Goal: Task Accomplishment & Management: Complete application form

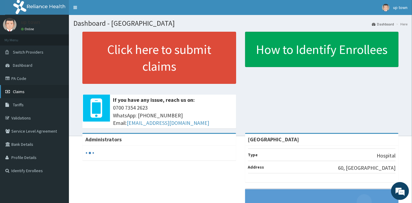
click at [25, 92] on link "Claims" at bounding box center [34, 91] width 69 height 13
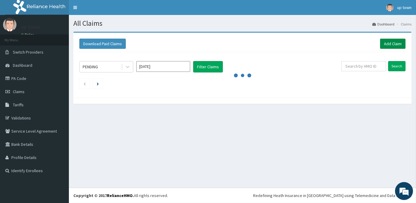
click at [392, 45] on link "Add Claim" at bounding box center [392, 44] width 25 height 10
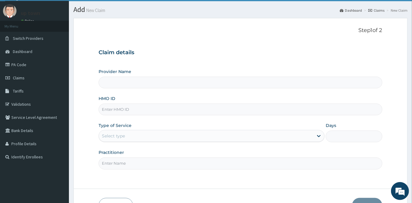
scroll to position [27, 0]
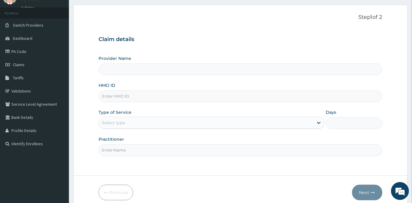
click at [147, 101] on input "HMO ID" at bounding box center [240, 96] width 283 height 12
type input "UPTOWN MEDICAL CENTRE"
type input "k"
type input "KNL/10183/A"
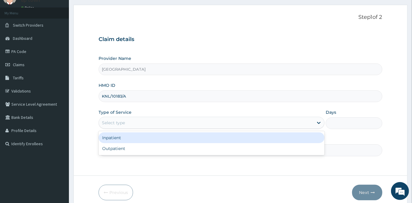
click at [155, 125] on div "Select type" at bounding box center [206, 123] width 214 height 10
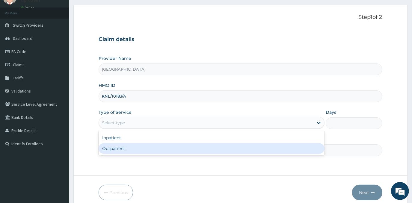
click at [156, 148] on div "Outpatient" at bounding box center [212, 148] width 226 height 11
type input "1"
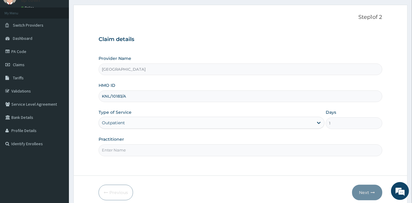
click at [156, 148] on input "Practitioner" at bounding box center [240, 150] width 283 height 12
type input "DR EMMANUEL N. OHIAERI"
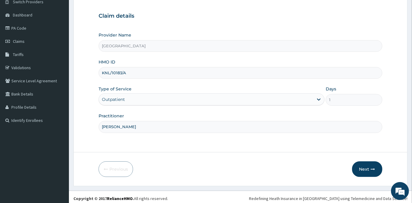
scroll to position [53, 0]
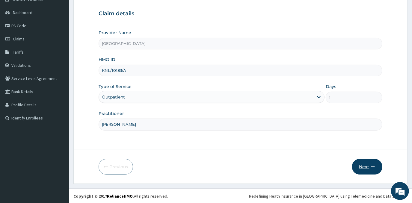
click at [364, 166] on button "Next" at bounding box center [367, 167] width 30 height 16
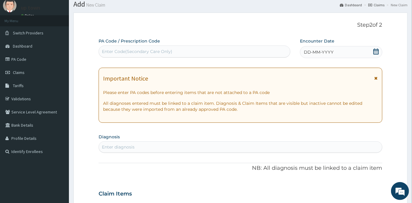
scroll to position [0, 0]
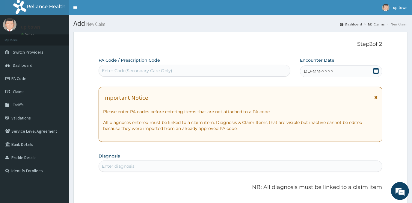
click at [332, 71] on span "DD-MM-YYYY" at bounding box center [319, 71] width 30 height 6
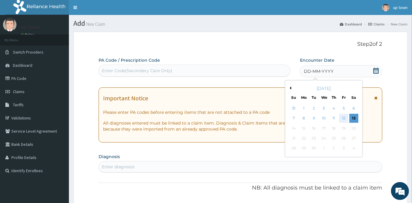
click at [345, 118] on div "12" at bounding box center [343, 118] width 9 height 9
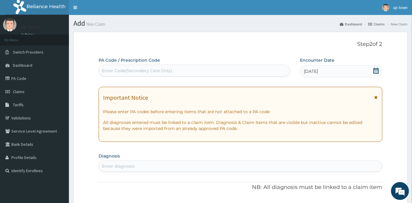
scroll to position [27, 0]
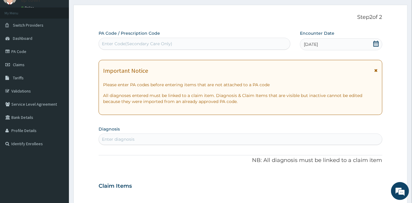
click at [196, 136] on div "Enter diagnosis" at bounding box center [240, 140] width 283 height 10
type input "DERMAT"
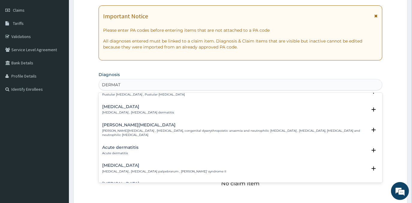
scroll to position [517, 0]
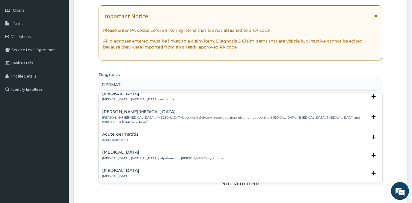
click at [112, 132] on h4 "Acute dermatitis" at bounding box center [120, 134] width 36 height 4
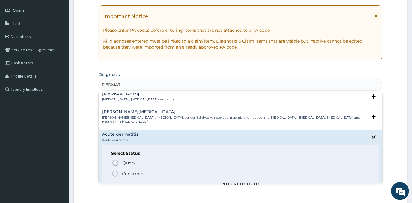
scroll to position [545, 0]
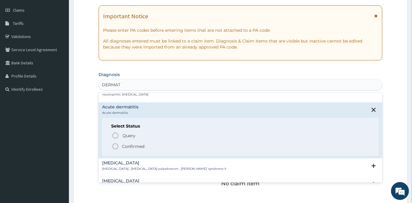
click at [128, 143] on p "Confirmed" at bounding box center [133, 146] width 22 height 6
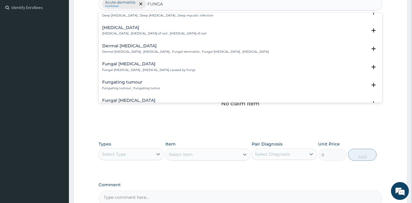
scroll to position [54, 0]
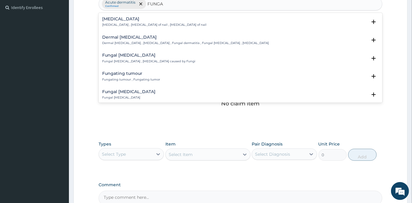
type input "FUNGA"
click at [163, 104] on div "No claim item" at bounding box center [240, 94] width 283 height 69
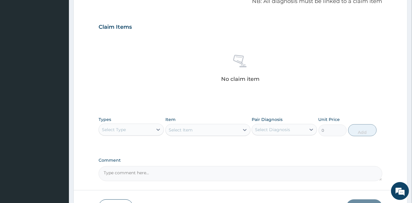
scroll to position [228, 0]
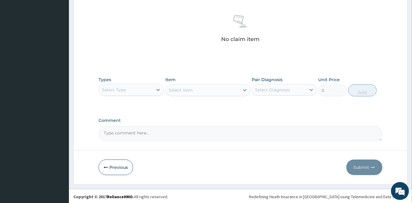
click at [151, 88] on div "Select Type" at bounding box center [126, 90] width 54 height 10
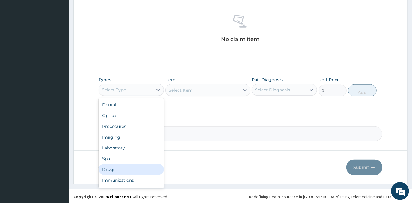
click at [126, 168] on div "Drugs" at bounding box center [131, 169] width 65 height 11
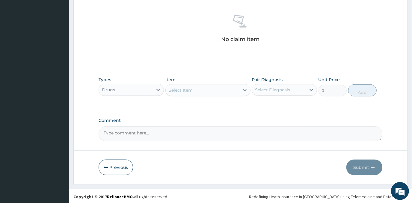
click at [203, 85] on div "Select Item" at bounding box center [203, 90] width 74 height 10
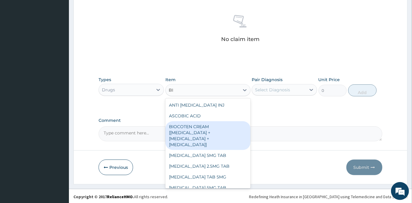
type input "B"
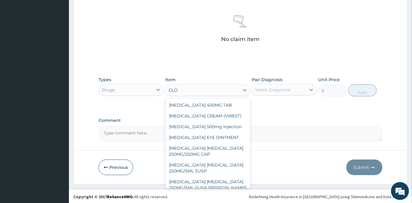
type input "CLOT"
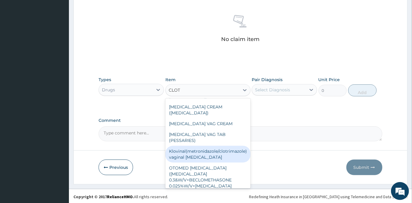
scroll to position [46, 0]
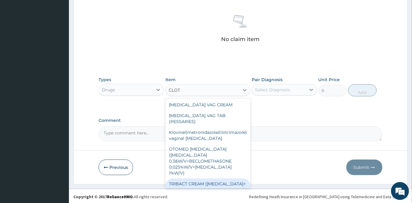
click at [224, 179] on div "TRIBACT CREAM (CLOTRIMAZOLE+DEXAMETHASONE+GENTAMICIN)" at bounding box center [207, 187] width 85 height 17
type input "525"
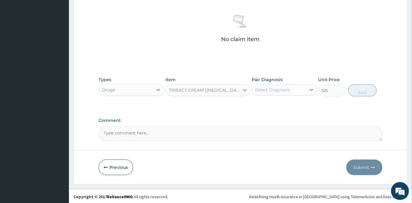
click at [198, 89] on div "TRIBACT CREAM (CLOTRIMAZOLE+DEXAMETHASONE+GENTAMICIN)" at bounding box center [204, 90] width 71 height 6
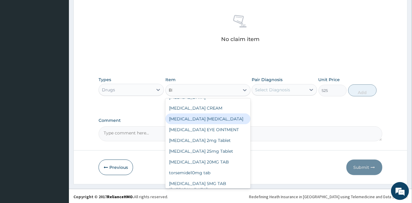
scroll to position [202, 0]
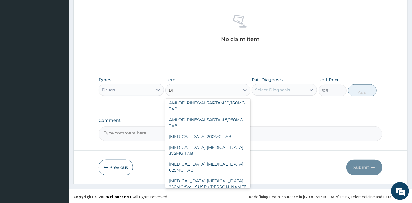
type input "BIO"
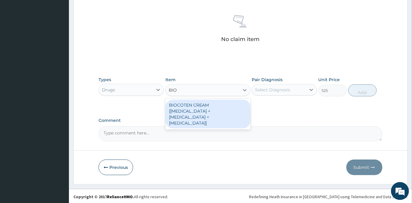
scroll to position [0, 0]
click at [190, 105] on div "BIOCOTEN CREAM [CLOTRIMAZOLE + GENTAMICIN + NEOMYCIN]" at bounding box center [207, 114] width 85 height 29
type input "929.25"
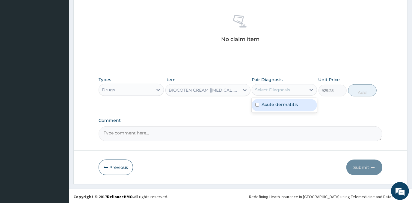
click at [291, 88] on div "Select Diagnosis" at bounding box center [279, 90] width 54 height 10
click at [297, 103] on div "Acute dermatitis" at bounding box center [284, 105] width 65 height 12
checkbox input "true"
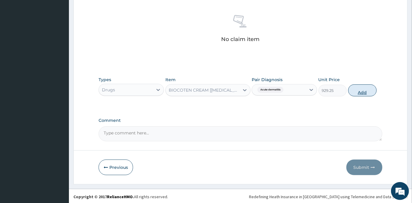
click at [351, 87] on button "Add" at bounding box center [362, 90] width 28 height 12
type input "0"
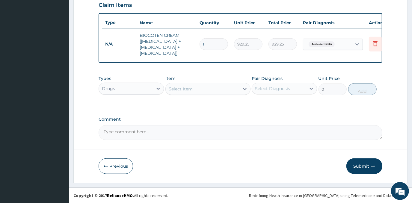
scroll to position [212, 0]
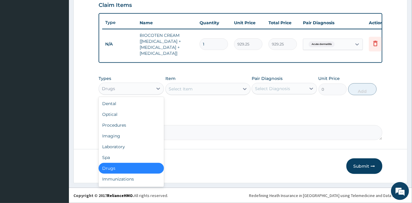
click at [139, 91] on div "Drugs" at bounding box center [126, 89] width 54 height 10
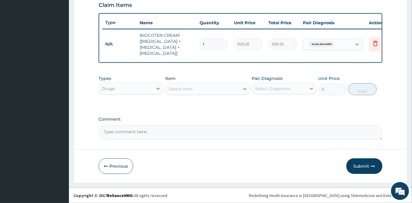
click at [197, 88] on div "Select Item" at bounding box center [203, 89] width 74 height 10
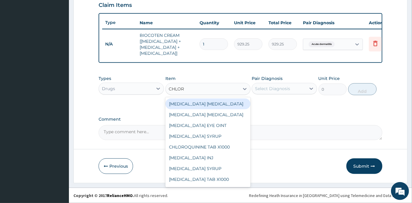
type input "CHLORP"
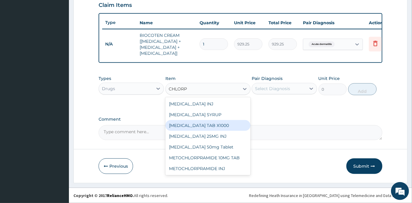
click at [216, 126] on div "CHLORPHENIRAMINE TAB X1000" at bounding box center [207, 125] width 85 height 11
type input "52.5"
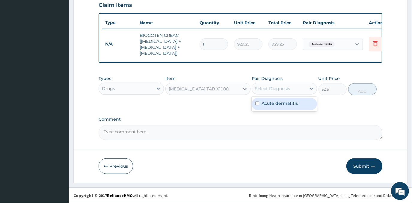
click at [273, 88] on div "Select Diagnosis" at bounding box center [272, 89] width 35 height 6
click at [276, 104] on label "Acute dermatitis" at bounding box center [280, 103] width 36 height 6
checkbox input "true"
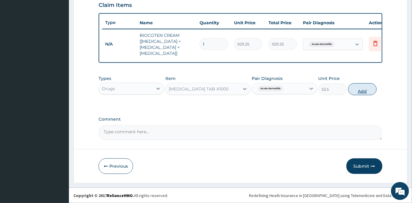
click at [359, 89] on button "Add" at bounding box center [362, 89] width 28 height 12
type input "0"
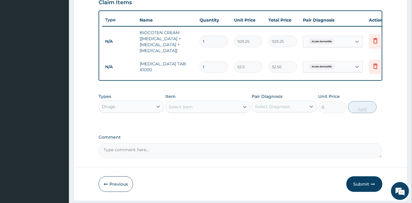
type input "0.00"
type input "6"
type input "315.00"
type input "6"
click at [229, 111] on div "Select Item" at bounding box center [203, 107] width 74 height 10
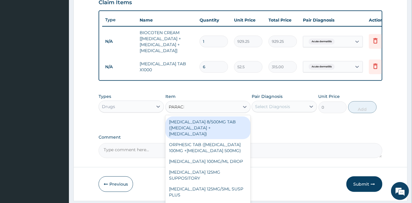
type input "PARACET"
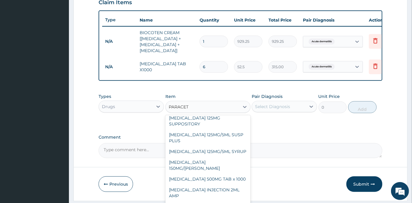
scroll to position [54, 0]
click at [224, 179] on div "PARACETAMOL 500MG TAB x 1000" at bounding box center [207, 179] width 85 height 11
type input "11.025"
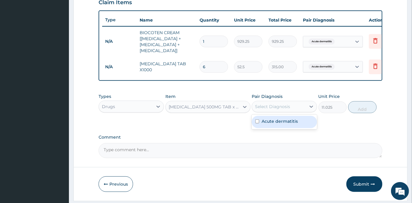
click at [257, 105] on div "Select Diagnosis" at bounding box center [279, 107] width 54 height 10
click at [273, 123] on label "Acute dermatitis" at bounding box center [280, 121] width 36 height 6
checkbox input "true"
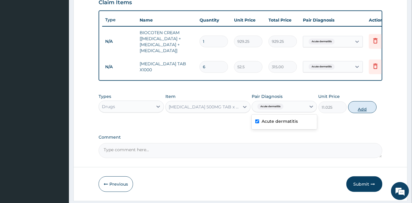
click at [360, 108] on button "Add" at bounding box center [362, 107] width 28 height 12
type input "0"
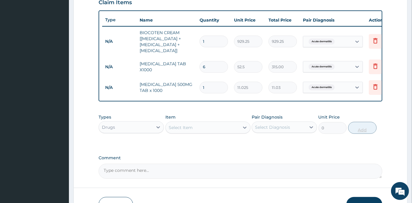
type input "18"
type input "198.45"
type input "18"
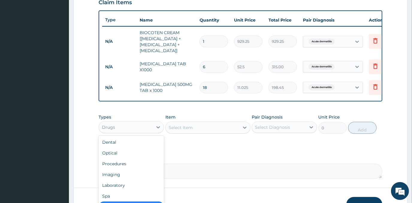
click at [149, 132] on div "Drugs" at bounding box center [126, 128] width 54 height 10
click at [135, 167] on div "Procedures" at bounding box center [131, 163] width 65 height 11
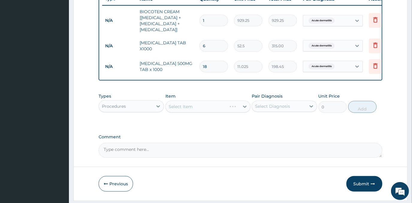
scroll to position [240, 0]
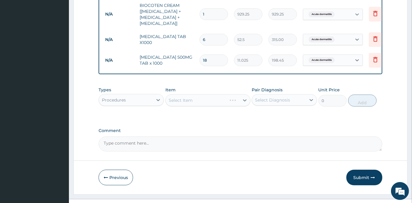
click at [198, 102] on div "Select Item" at bounding box center [207, 100] width 85 height 12
click at [198, 101] on div "Select Item" at bounding box center [203, 101] width 74 height 10
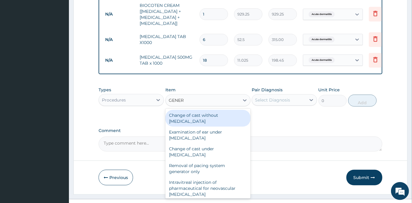
type input "GENERA"
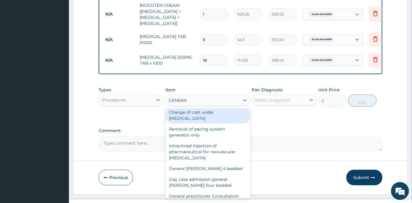
scroll to position [54, 0]
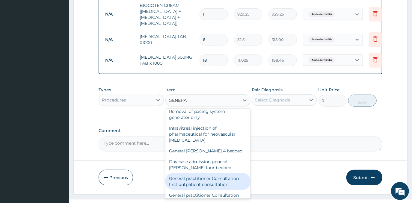
click at [214, 184] on div "General practitioner Consultation first outpatient consultation" at bounding box center [207, 181] width 85 height 17
type input "3000"
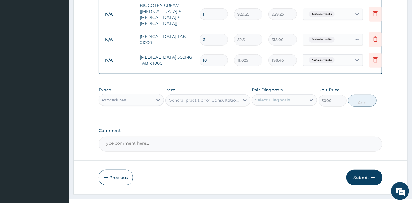
click at [278, 102] on div "Select Diagnosis" at bounding box center [272, 100] width 35 height 6
click at [277, 116] on label "Acute dermatitis" at bounding box center [280, 115] width 36 height 6
checkbox input "true"
click at [362, 105] on button "Add" at bounding box center [362, 101] width 28 height 12
type input "0"
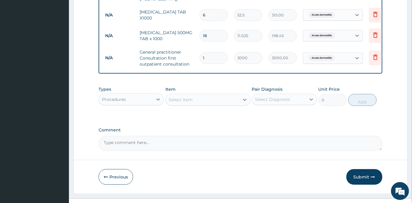
scroll to position [278, 0]
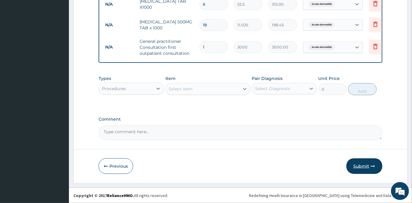
click at [362, 165] on button "Submit" at bounding box center [364, 166] width 36 height 16
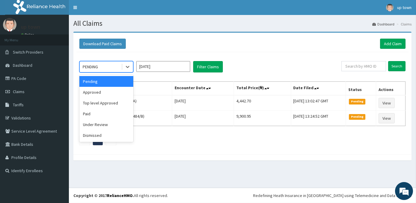
click at [95, 63] on div "PENDING" at bounding box center [101, 67] width 42 height 10
click at [108, 92] on div "Approved" at bounding box center [106, 92] width 54 height 11
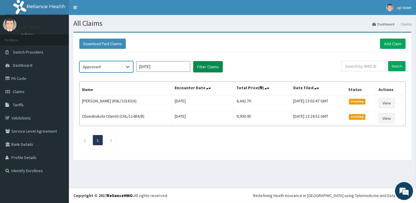
click at [213, 67] on button "Filter Claims" at bounding box center [208, 66] width 30 height 11
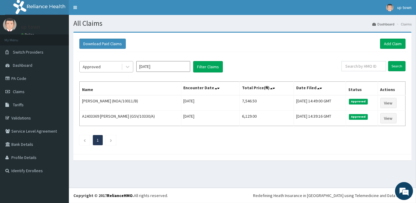
click at [110, 66] on div "Approved" at bounding box center [101, 67] width 42 height 10
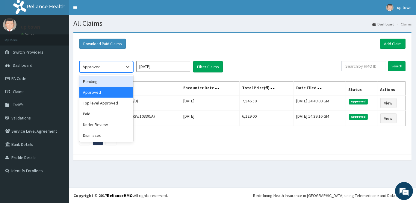
click at [112, 81] on div "Pending" at bounding box center [106, 81] width 54 height 11
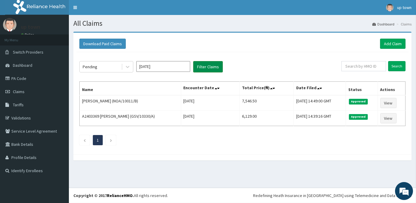
click at [205, 65] on button "Filter Claims" at bounding box center [208, 66] width 30 height 11
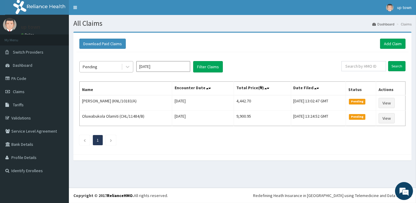
click at [113, 66] on div "Pending" at bounding box center [101, 67] width 42 height 10
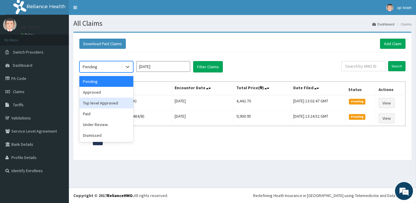
click at [106, 105] on div "Top level Approved" at bounding box center [106, 103] width 54 height 11
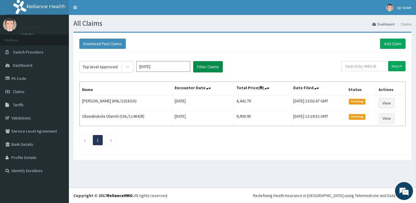
click at [212, 65] on button "Filter Claims" at bounding box center [208, 66] width 30 height 11
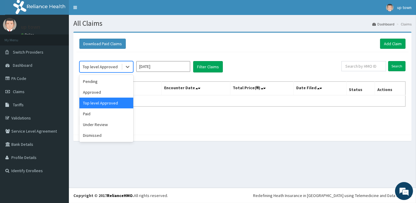
click at [103, 67] on div "Top level Approved" at bounding box center [100, 67] width 35 height 6
click at [110, 122] on div "Under Review" at bounding box center [106, 124] width 54 height 11
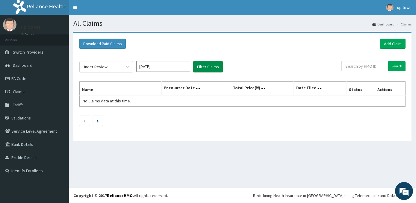
click at [215, 67] on button "Filter Claims" at bounding box center [208, 66] width 30 height 11
click at [209, 67] on button "Filter Claims" at bounding box center [208, 66] width 30 height 11
click at [105, 65] on div "Under Review" at bounding box center [95, 67] width 25 height 6
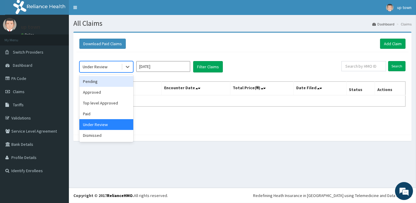
click at [104, 80] on div "Pending" at bounding box center [106, 81] width 54 height 11
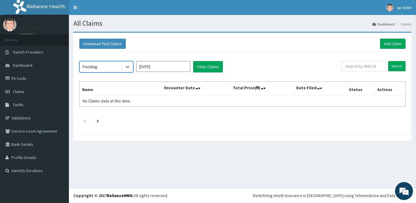
click at [110, 71] on div "Pending" at bounding box center [101, 67] width 42 height 10
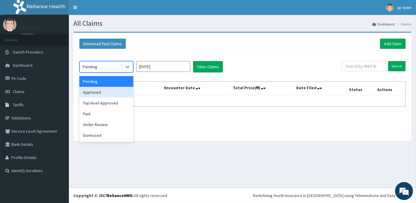
click at [106, 91] on div "Approved" at bounding box center [106, 92] width 54 height 11
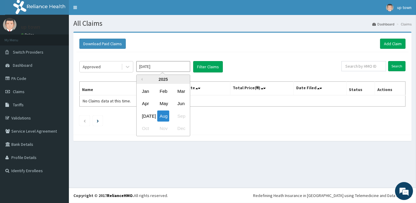
click at [170, 70] on input "Aug 2025" at bounding box center [163, 66] width 54 height 11
click at [167, 112] on div "Aug" at bounding box center [163, 116] width 12 height 11
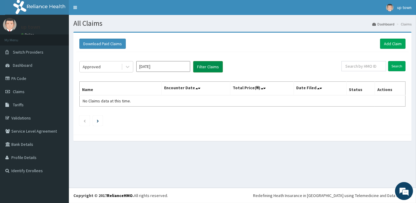
click at [204, 64] on button "Filter Claims" at bounding box center [208, 66] width 30 height 11
click at [199, 66] on button "Filter Claims" at bounding box center [208, 66] width 30 height 11
click at [107, 68] on div "Approved" at bounding box center [101, 67] width 42 height 10
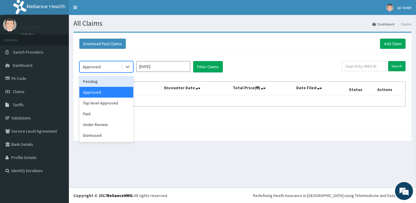
click at [113, 85] on div "Pending" at bounding box center [106, 81] width 54 height 11
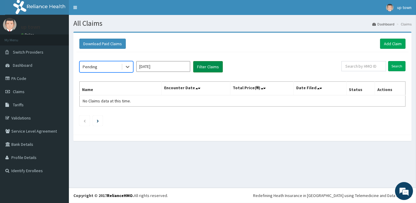
click at [210, 67] on button "Filter Claims" at bounding box center [208, 66] width 30 height 11
click at [204, 66] on button "Filter Claims" at bounding box center [208, 66] width 30 height 11
click at [217, 67] on button "Filter Claims" at bounding box center [208, 66] width 30 height 11
click at [202, 67] on button "Filter Claims" at bounding box center [208, 66] width 30 height 11
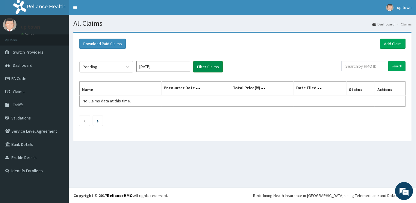
click at [202, 67] on button "Filter Claims" at bounding box center [208, 66] width 30 height 11
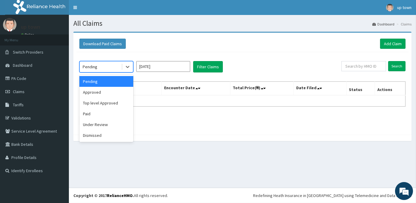
click at [96, 66] on div "Pending" at bounding box center [90, 67] width 15 height 6
click at [106, 87] on div "Approved" at bounding box center [106, 92] width 54 height 11
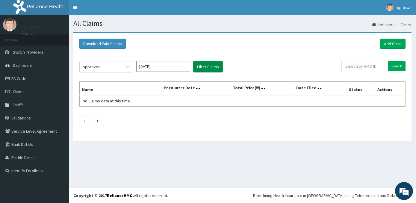
click at [208, 66] on button "Filter Claims" at bounding box center [208, 66] width 30 height 11
click at [177, 67] on input "Jul 2025" at bounding box center [163, 66] width 54 height 11
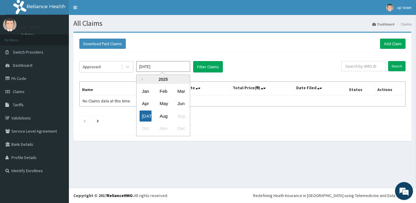
click at [145, 114] on div "Jul" at bounding box center [146, 116] width 12 height 11
type input "Jun 2025"
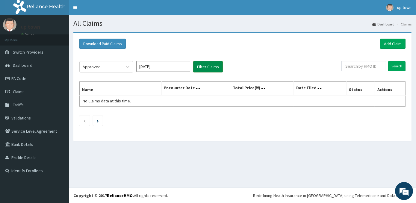
click at [209, 69] on button "Filter Claims" at bounding box center [208, 66] width 30 height 11
click at [208, 67] on button "Filter Claims" at bounding box center [208, 66] width 30 height 11
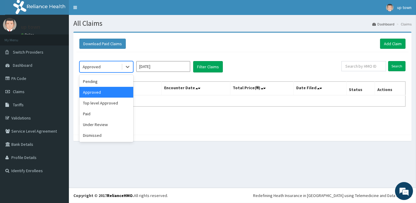
click at [109, 65] on div "Approved" at bounding box center [101, 67] width 42 height 10
click at [119, 80] on div "Pending" at bounding box center [106, 81] width 54 height 11
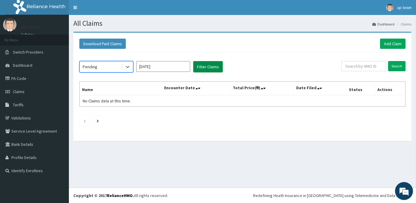
click at [203, 67] on button "Filter Claims" at bounding box center [208, 66] width 30 height 11
click at [206, 63] on button "Filter Claims" at bounding box center [208, 66] width 30 height 11
click at [106, 70] on div "Pending" at bounding box center [101, 67] width 42 height 10
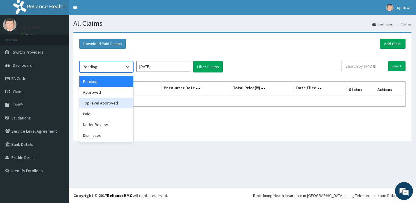
click at [109, 105] on div "Top level Approved" at bounding box center [106, 103] width 54 height 11
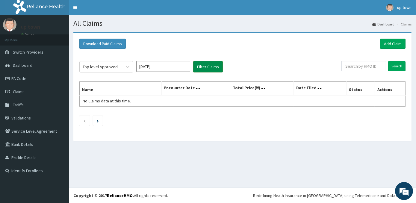
click at [209, 63] on button "Filter Claims" at bounding box center [208, 66] width 30 height 11
click at [108, 72] on div "Top level Approved" at bounding box center [106, 66] width 54 height 11
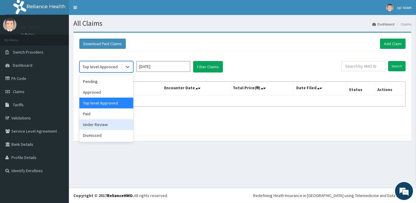
click at [100, 124] on div "Under Review" at bounding box center [106, 124] width 54 height 11
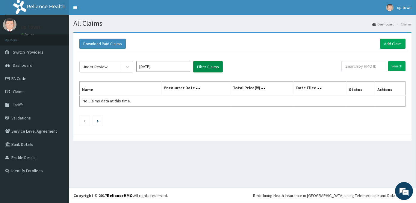
click at [214, 65] on button "Filter Claims" at bounding box center [208, 66] width 30 height 11
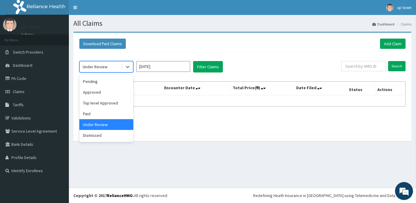
click at [101, 68] on div "Under Review" at bounding box center [95, 67] width 25 height 6
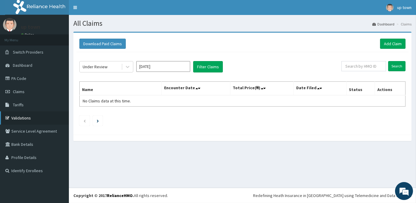
click at [26, 117] on link "Validations" at bounding box center [34, 117] width 69 height 13
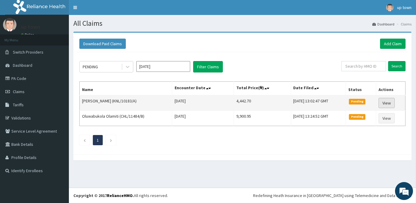
click at [390, 103] on link "View" at bounding box center [387, 103] width 16 height 10
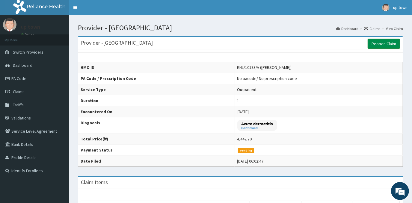
click at [372, 40] on link "Reopen Claim" at bounding box center [384, 44] width 32 height 10
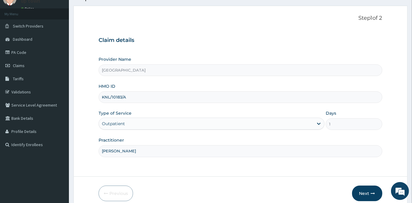
scroll to position [27, 0]
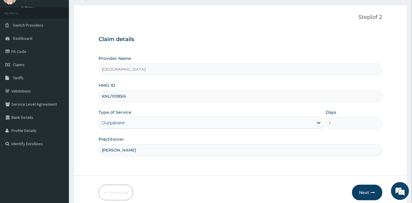
click at [119, 96] on input "KNL/10183/A" at bounding box center [240, 96] width 283 height 12
click at [117, 96] on input "KNL/10183/A" at bounding box center [240, 96] width 283 height 12
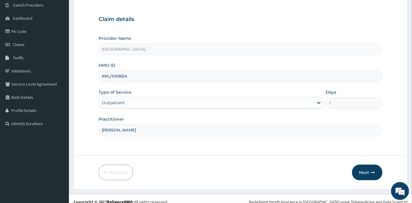
scroll to position [53, 0]
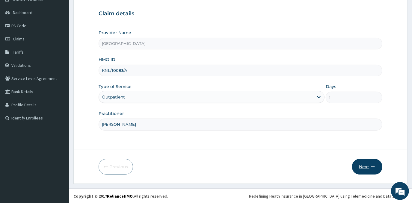
type input "KNL/10083/A"
click at [365, 164] on button "Next" at bounding box center [367, 167] width 30 height 16
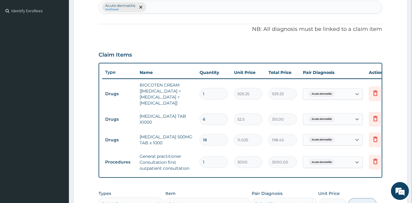
scroll to position [245, 0]
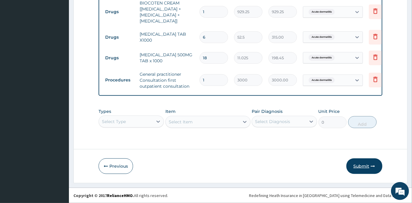
click at [355, 167] on button "Submit" at bounding box center [364, 166] width 36 height 16
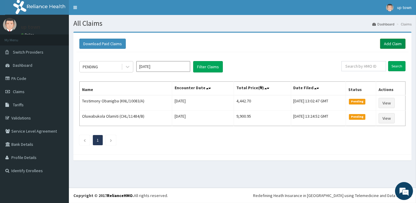
click at [391, 42] on link "Add Claim" at bounding box center [392, 44] width 25 height 10
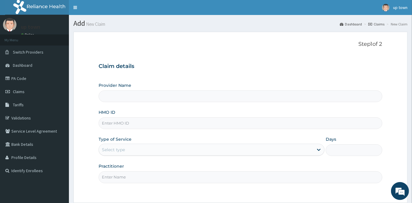
scroll to position [53, 0]
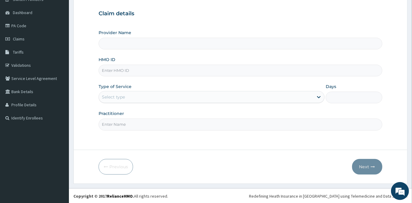
click at [161, 70] on input "HMO ID" at bounding box center [240, 71] width 283 height 12
type input "UPTOWN MEDICAL CENTRE"
type input "KNL/10083/A"
type input "DR EMMANUEL N. OHIAERI"
click at [123, 69] on input "KNL/10083/A" at bounding box center [240, 71] width 283 height 12
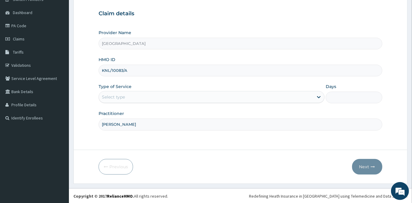
scroll to position [0, 0]
type input "KNL/10085/A"
click at [185, 98] on div "Select type" at bounding box center [206, 97] width 214 height 10
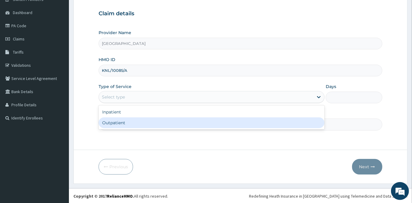
click at [167, 124] on div "Outpatient" at bounding box center [212, 122] width 226 height 11
type input "1"
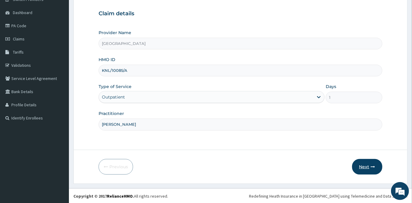
click at [361, 165] on button "Next" at bounding box center [367, 167] width 30 height 16
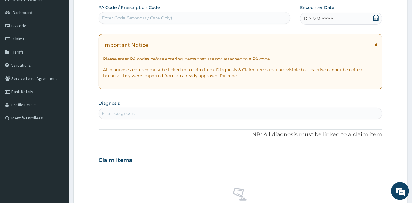
click at [340, 22] on div "DD-MM-YYYY" at bounding box center [341, 19] width 82 height 12
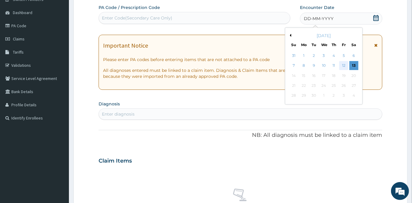
click at [343, 66] on div "12" at bounding box center [343, 65] width 9 height 9
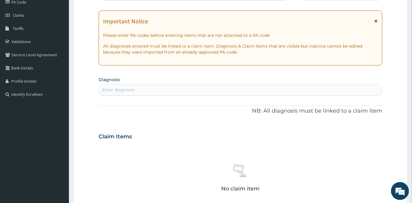
scroll to position [107, 0]
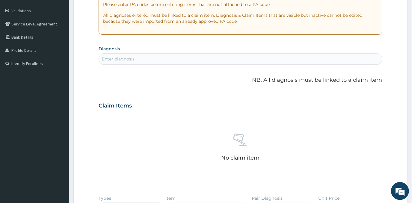
click at [174, 60] on div "Enter diagnosis" at bounding box center [240, 59] width 283 height 10
type input "PLASMOD"
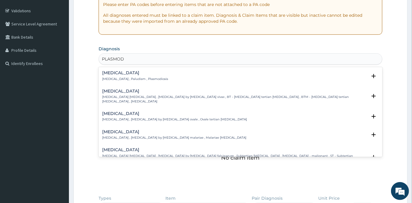
click at [124, 75] on h4 "Malaria" at bounding box center [135, 73] width 66 height 4
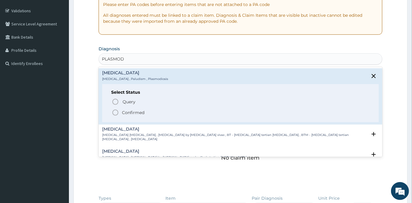
click at [127, 111] on p "Confirmed" at bounding box center [133, 113] width 22 height 6
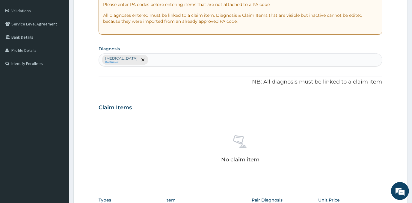
click at [166, 59] on div "Malaria Confirmed" at bounding box center [240, 60] width 283 height 13
type input "DYSPE"
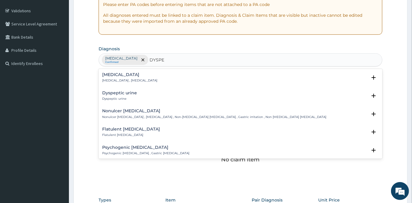
click at [118, 74] on h4 "Indigestion" at bounding box center [129, 74] width 55 height 4
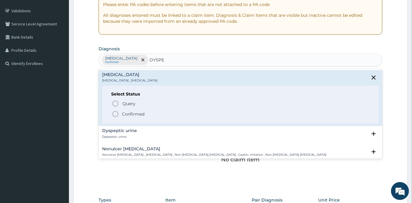
click at [131, 111] on p "Confirmed" at bounding box center [133, 114] width 22 height 6
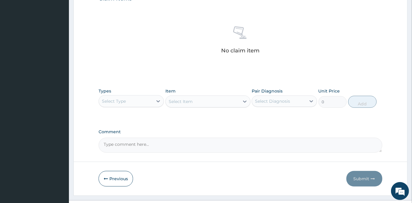
scroll to position [228, 0]
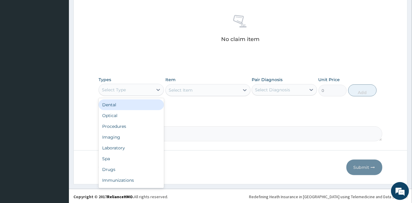
drag, startPoint x: 147, startPoint y: 86, endPoint x: 156, endPoint y: 102, distance: 18.8
click at [147, 87] on div "Select Type" at bounding box center [126, 90] width 54 height 10
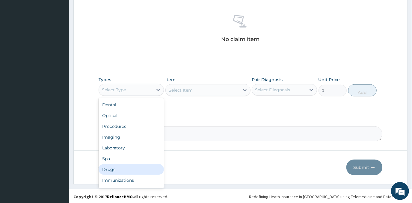
click at [129, 170] on div "Drugs" at bounding box center [131, 169] width 65 height 11
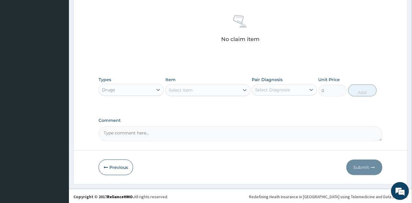
click at [187, 90] on div "Select Item" at bounding box center [181, 90] width 24 height 6
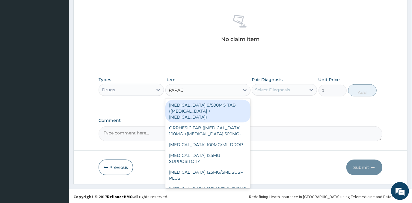
type input "PARACE"
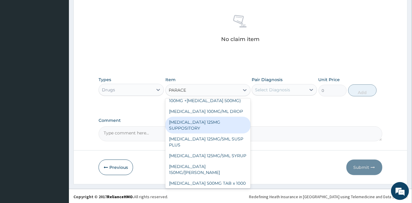
scroll to position [54, 0]
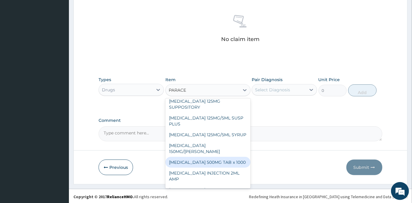
click at [215, 157] on div "PARACETAMOL 500MG TAB x 1000" at bounding box center [207, 162] width 85 height 11
type input "11.025"
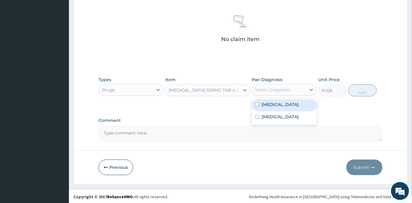
click at [275, 89] on div "Select Diagnosis" at bounding box center [272, 90] width 35 height 6
drag, startPoint x: 277, startPoint y: 105, endPoint x: 346, endPoint y: 101, distance: 69.0
click at [278, 105] on div "Malaria" at bounding box center [284, 105] width 65 height 12
checkbox input "true"
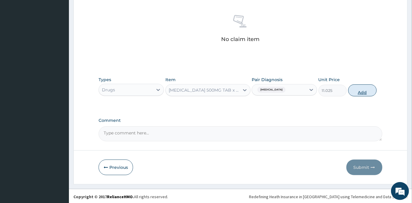
click at [365, 89] on button "Add" at bounding box center [362, 90] width 28 height 12
type input "0"
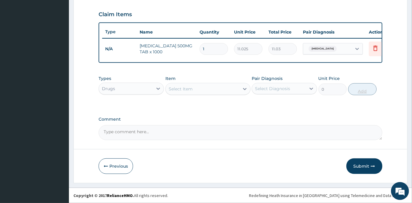
type input "18"
type input "198.45"
type input "18"
click at [205, 90] on div "Select Item" at bounding box center [203, 89] width 74 height 10
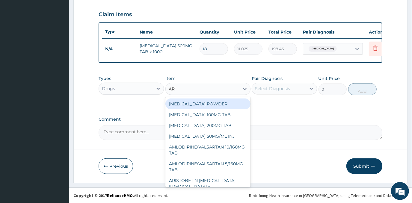
type input "ARTE"
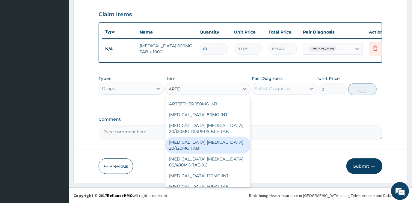
click at [211, 147] on div "ARTEMETHER LUMEFANTRINE 20/120MG TAB" at bounding box center [207, 145] width 85 height 17
type input "84"
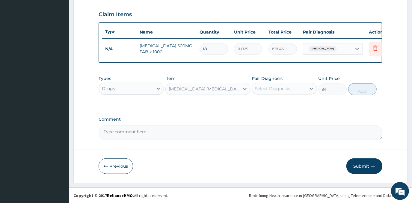
click at [283, 88] on div "Select Diagnosis" at bounding box center [272, 89] width 35 height 6
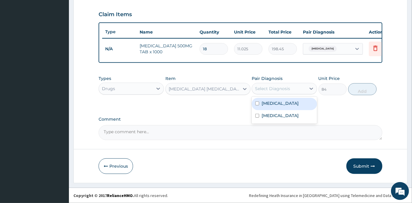
click at [282, 108] on div "Malaria" at bounding box center [284, 104] width 65 height 12
checkbox input "true"
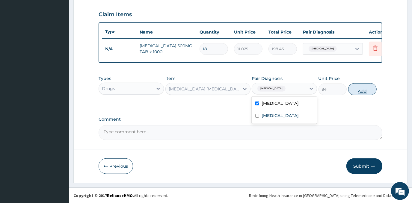
click at [357, 89] on button "Add" at bounding box center [362, 89] width 28 height 12
type input "0"
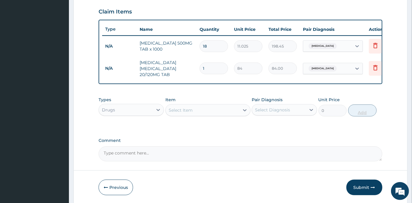
type input "12"
type input "1008.00"
type input "12"
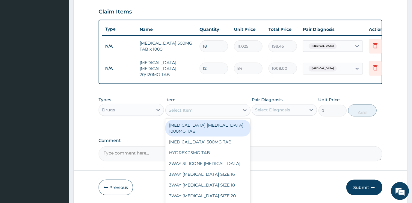
click at [218, 111] on div "Select Item" at bounding box center [203, 110] width 74 height 10
type input "M"
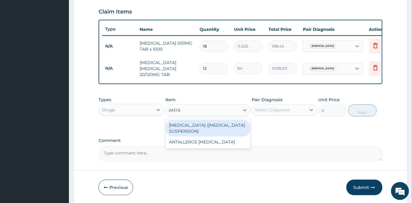
type input "ANTAC"
click at [226, 127] on div "ANTACID (RULOX SUSPENSION)" at bounding box center [207, 128] width 85 height 17
type input "795.375"
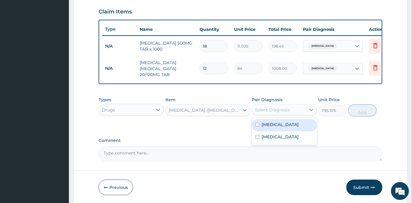
click at [289, 113] on div "Select Diagnosis" at bounding box center [272, 110] width 35 height 6
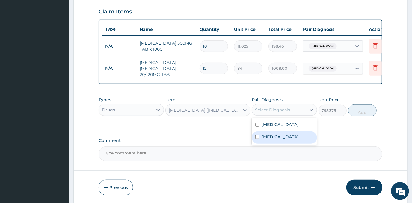
click at [291, 140] on div "Indigestion" at bounding box center [284, 138] width 65 height 12
checkbox input "true"
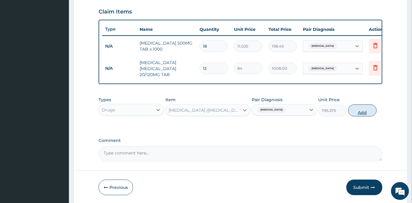
click at [366, 115] on button "Add" at bounding box center [362, 111] width 28 height 12
type input "0"
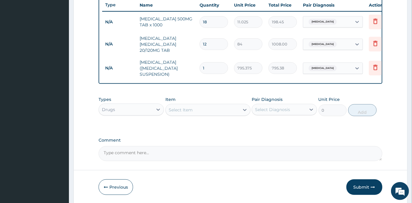
scroll to position [230, 0]
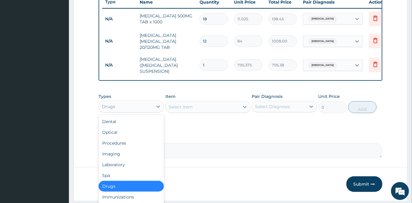
click at [122, 102] on div "Drugs" at bounding box center [126, 107] width 54 height 10
click at [132, 145] on div "Procedures" at bounding box center [131, 143] width 65 height 11
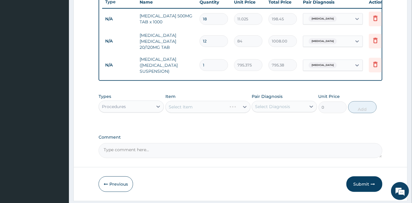
click at [213, 106] on div "Select Item" at bounding box center [207, 107] width 85 height 12
click at [189, 105] on div "Select Item" at bounding box center [207, 107] width 85 height 12
click at [214, 109] on div "Select Item" at bounding box center [203, 107] width 74 height 10
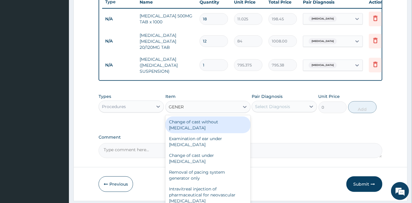
type input "GENERA"
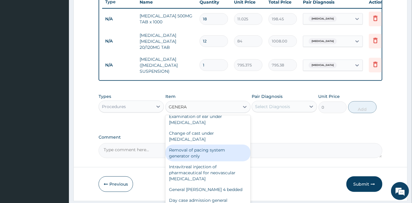
scroll to position [54, 0]
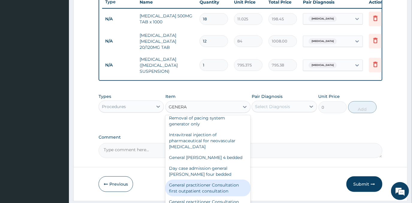
click at [190, 183] on div "General practitioner Consultation first outpatient consultation" at bounding box center [207, 188] width 85 height 17
type input "3000"
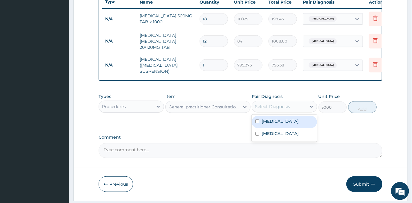
click at [270, 103] on div "Select Diagnosis" at bounding box center [279, 107] width 54 height 10
drag, startPoint x: 277, startPoint y: 121, endPoint x: 279, endPoint y: 128, distance: 7.5
click at [277, 122] on label "Malaria" at bounding box center [280, 121] width 37 height 6
checkbox input "true"
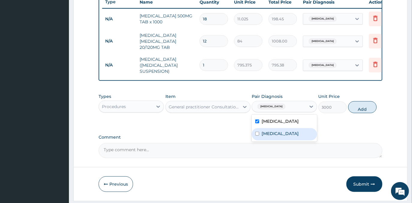
click at [284, 130] on div "Indigestion" at bounding box center [284, 134] width 65 height 12
checkbox input "true"
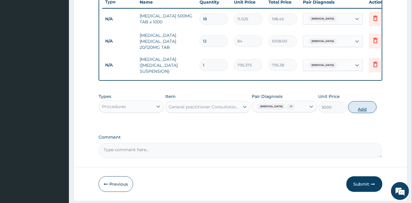
click at [352, 107] on button "Add" at bounding box center [362, 107] width 28 height 12
type input "0"
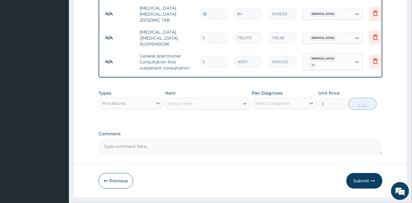
scroll to position [272, 0]
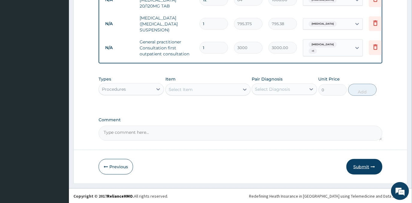
click at [361, 166] on button "Submit" at bounding box center [364, 167] width 36 height 16
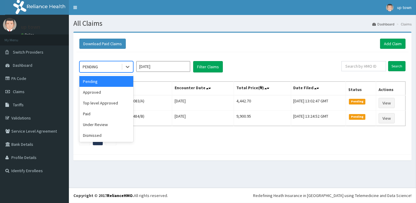
click at [104, 67] on div "PENDING" at bounding box center [101, 67] width 42 height 10
click at [97, 90] on div "Approved" at bounding box center [106, 92] width 54 height 11
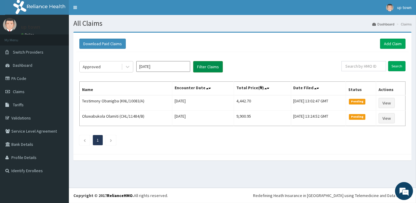
click at [201, 65] on button "Filter Claims" at bounding box center [208, 66] width 30 height 11
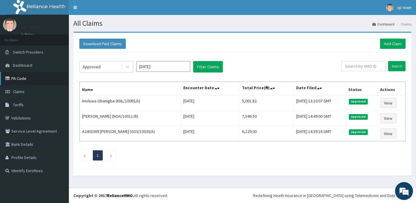
click at [22, 79] on link "PA Code" at bounding box center [34, 78] width 69 height 13
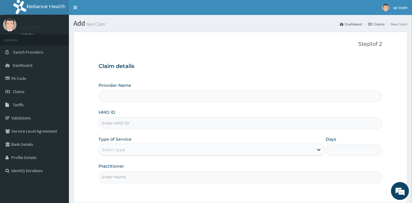
type input "UPTOWN MEDICAL CENTRE"
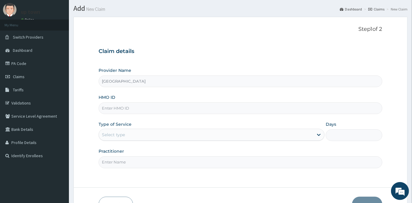
scroll to position [53, 0]
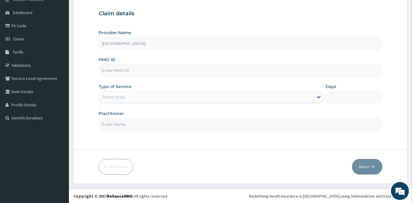
click at [173, 67] on input "HMO ID" at bounding box center [240, 71] width 283 height 12
type input "IBL/10201/D"
click at [158, 93] on div "Select type" at bounding box center [206, 97] width 214 height 10
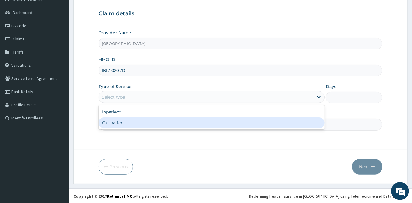
click at [155, 125] on div "Outpatient" at bounding box center [212, 122] width 226 height 11
type input "1"
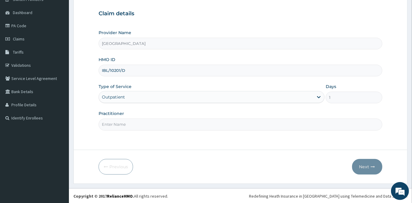
click at [155, 125] on input "Practitioner" at bounding box center [240, 125] width 283 height 12
type input "DR EMMANUEL N. OHIAERI"
click at [370, 168] on button "Next" at bounding box center [367, 167] width 30 height 16
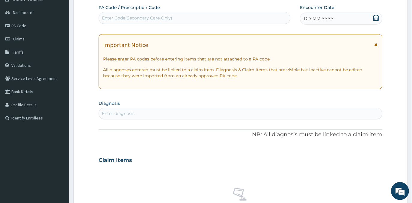
click at [165, 16] on div "Enter Code(Secondary Care Only)" at bounding box center [137, 18] width 70 height 6
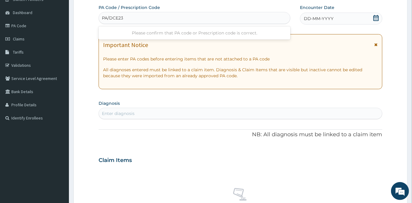
type input "PA/DCE233"
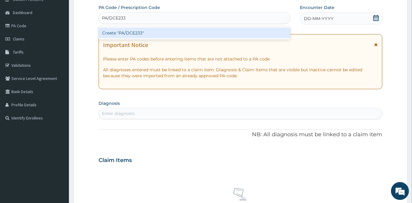
click at [202, 34] on div "Create "PA/DCE233"" at bounding box center [195, 33] width 192 height 11
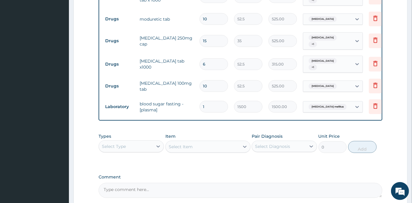
scroll to position [295, 0]
click at [129, 145] on div "Select Type" at bounding box center [126, 147] width 54 height 10
click at [121, 183] on div "Procedures" at bounding box center [131, 183] width 65 height 11
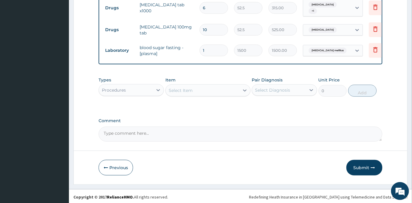
click at [196, 87] on div "Select Item" at bounding box center [203, 91] width 74 height 10
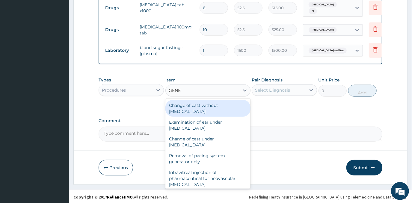
type input "GENER"
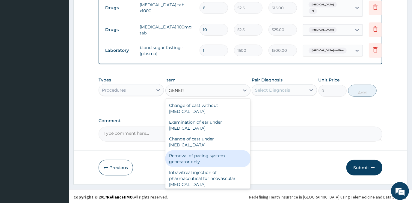
scroll to position [54, 0]
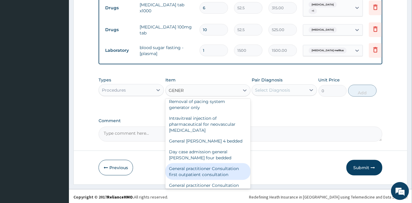
click at [199, 167] on div "General practitioner Consultation first outpatient consultation" at bounding box center [207, 171] width 85 height 17
type input "3000"
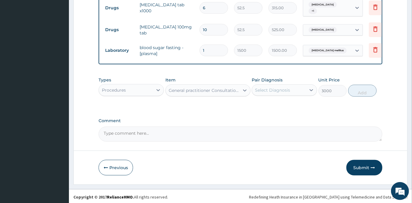
click at [279, 91] on div "Select Diagnosis" at bounding box center [272, 90] width 35 height 6
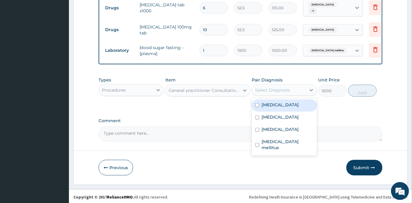
click at [275, 106] on label "Essential hypertension" at bounding box center [280, 105] width 37 height 6
checkbox input "true"
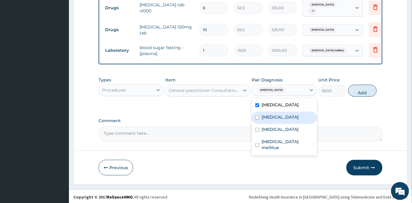
click at [274, 116] on label "Respiratory tract infection" at bounding box center [280, 117] width 37 height 6
checkbox input "true"
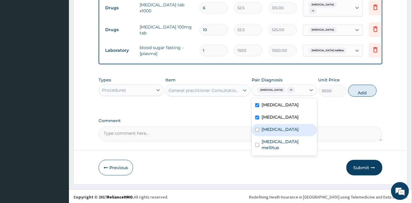
click at [272, 132] on label "Pharyngitis" at bounding box center [280, 129] width 37 height 6
checkbox input "true"
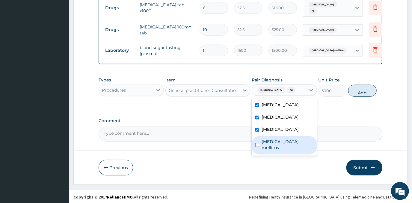
click at [269, 151] on label "Diabetes mellitus" at bounding box center [288, 145] width 52 height 12
checkbox input "true"
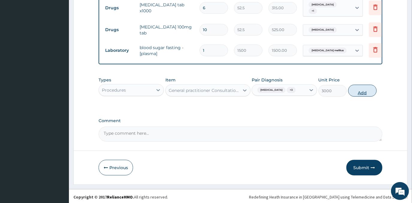
click at [367, 97] on button "Add" at bounding box center [362, 91] width 28 height 12
type input "0"
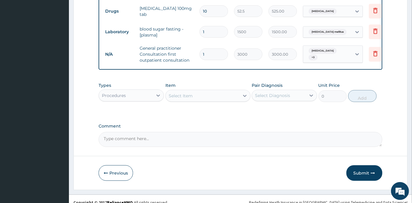
scroll to position [375, 0]
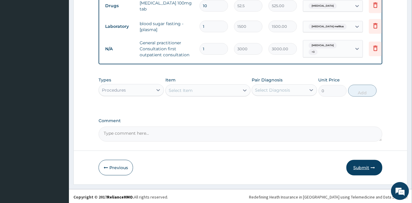
click at [359, 163] on button "Submit" at bounding box center [364, 168] width 36 height 16
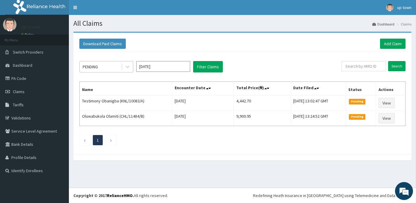
click at [102, 69] on div "PENDING" at bounding box center [101, 67] width 42 height 10
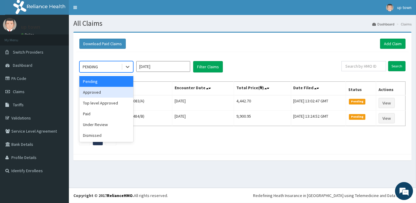
click at [116, 93] on div "Approved" at bounding box center [106, 92] width 54 height 11
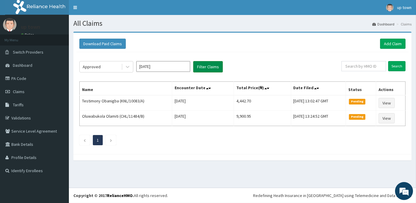
click at [210, 67] on button "Filter Claims" at bounding box center [208, 66] width 30 height 11
